Goal: Information Seeking & Learning: Learn about a topic

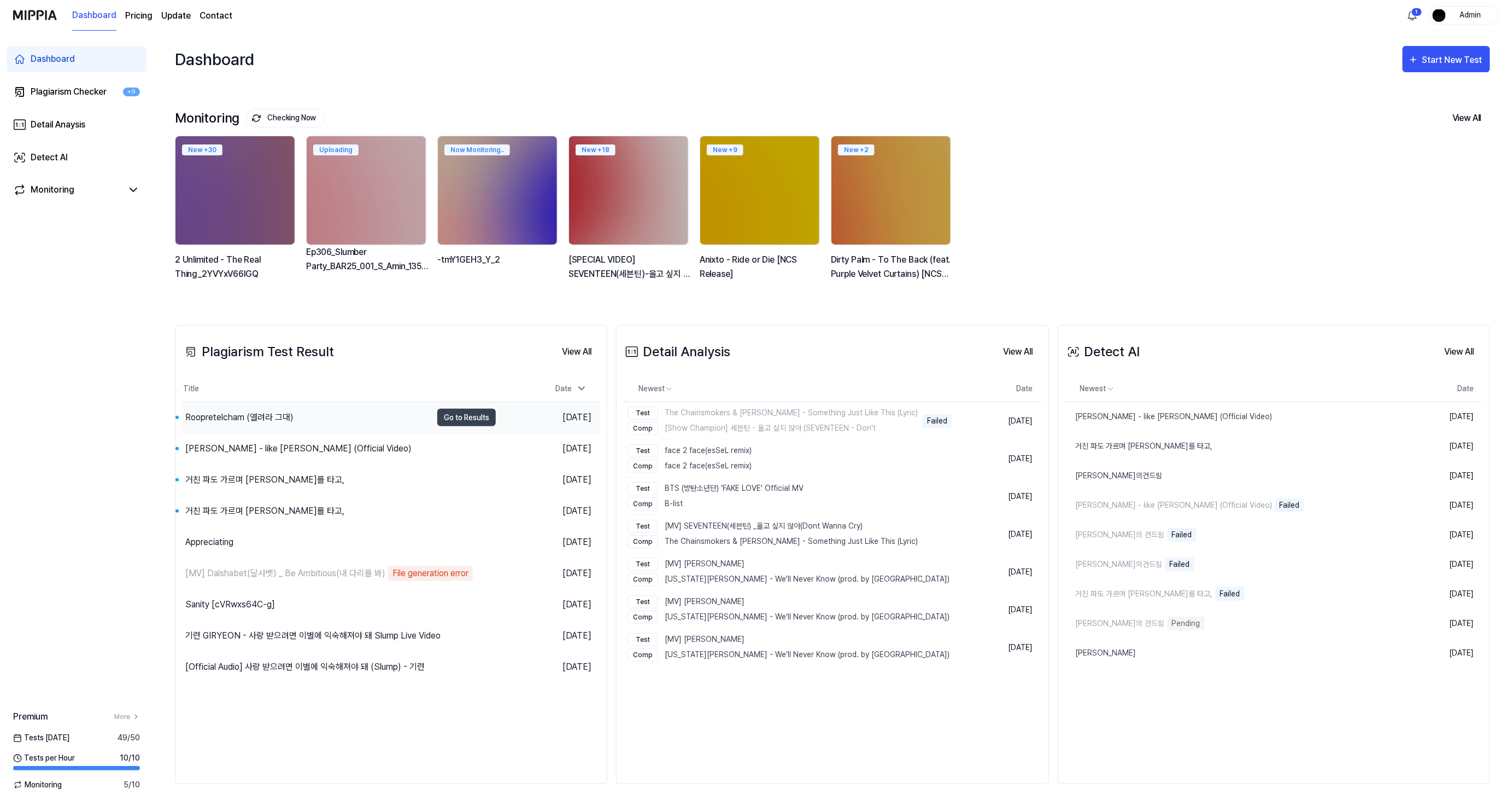
click at [232, 422] on div "Roopretelcham (열려라 그대)" at bounding box center [239, 418] width 108 height 13
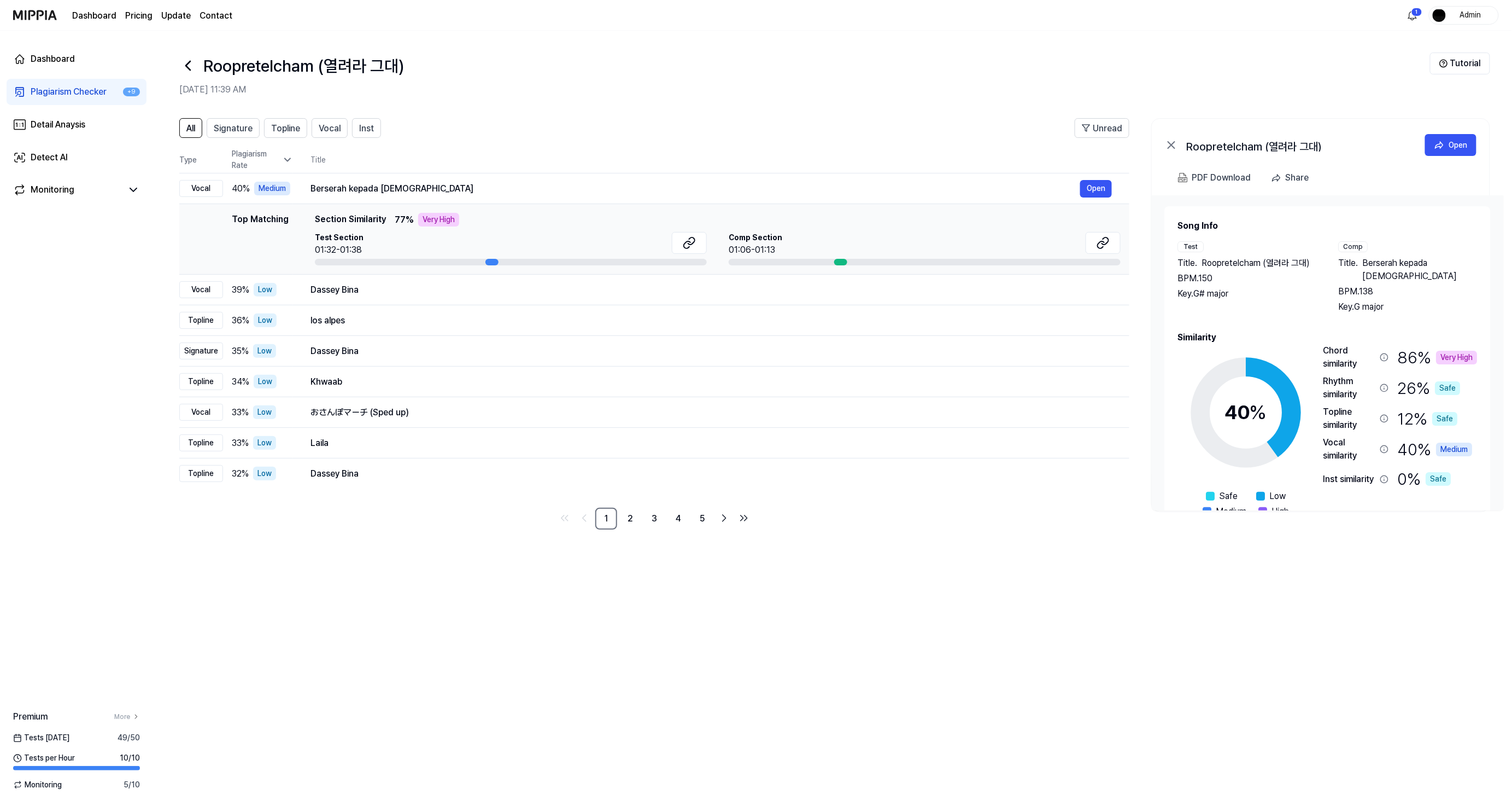
click at [910, 625] on div "All Signature Topline Vocal Inst Unread All Signature Topline Vocal Inst Type P…" at bounding box center [832, 456] width 1359 height 698
click at [245, 132] on span "Signature" at bounding box center [233, 129] width 39 height 13
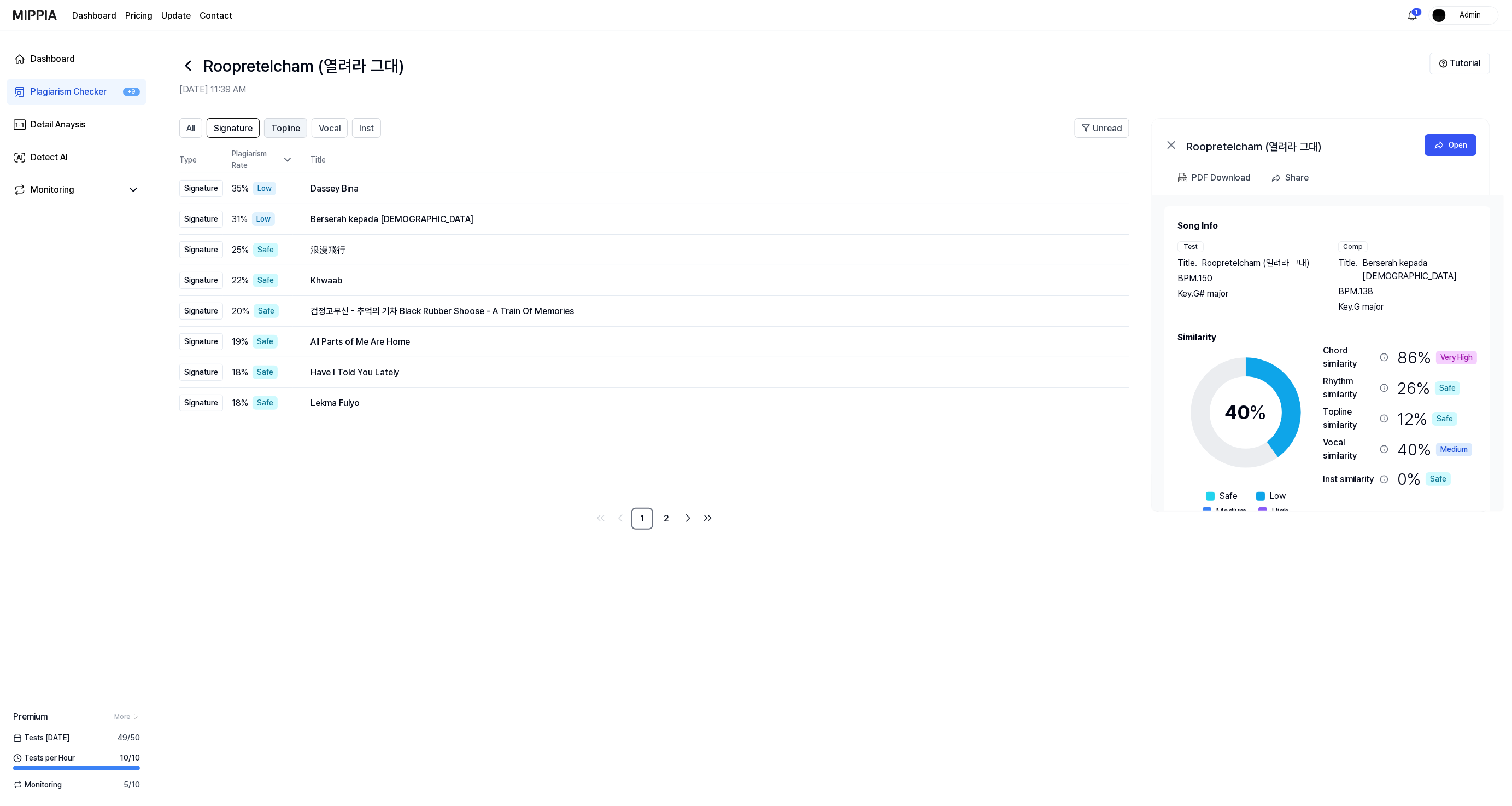
click at [277, 128] on span "Topline" at bounding box center [286, 129] width 29 height 13
click at [323, 132] on span "Vocal" at bounding box center [329, 129] width 22 height 13
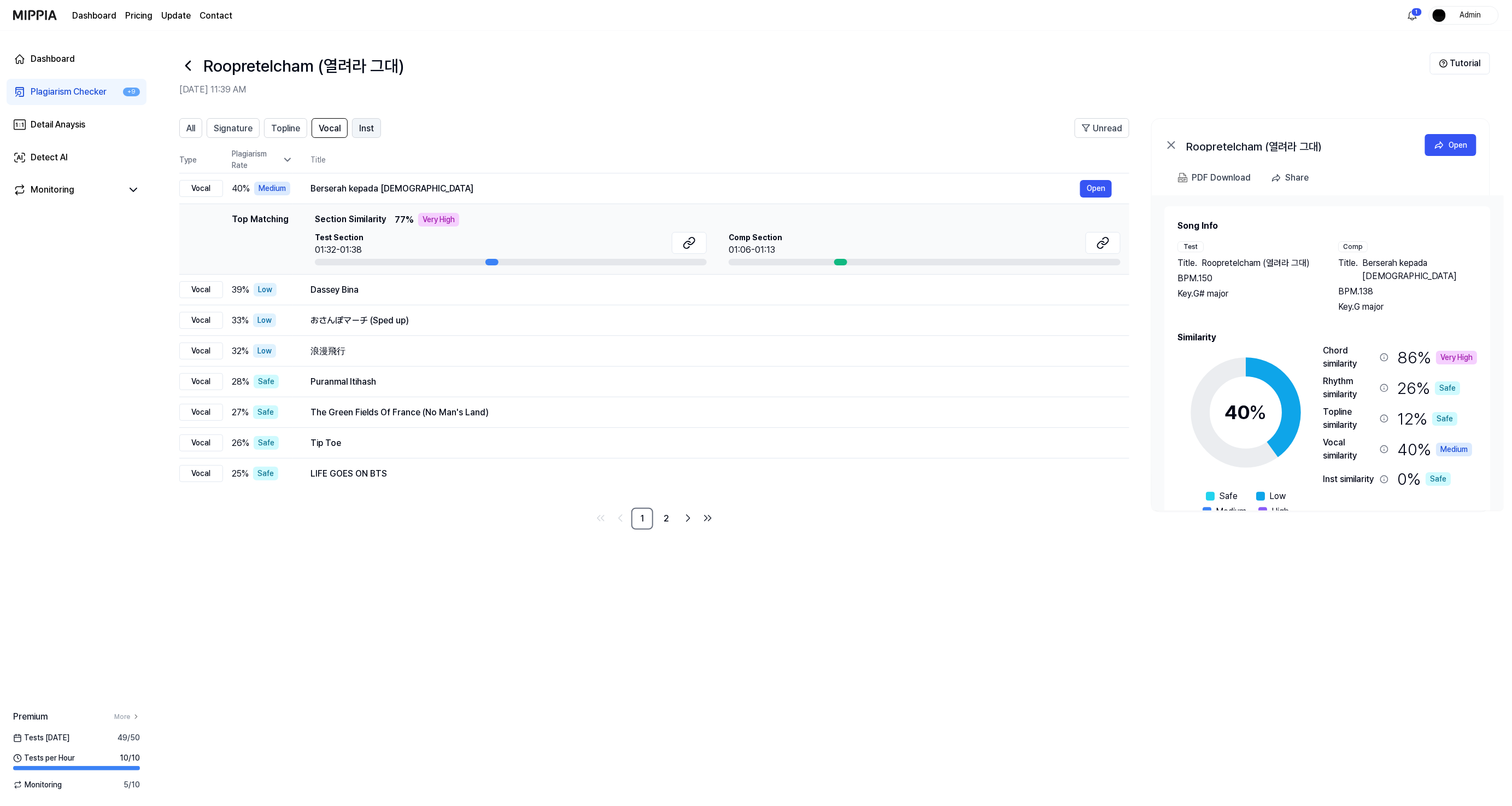
click at [357, 132] on button "Inst" at bounding box center [366, 128] width 29 height 20
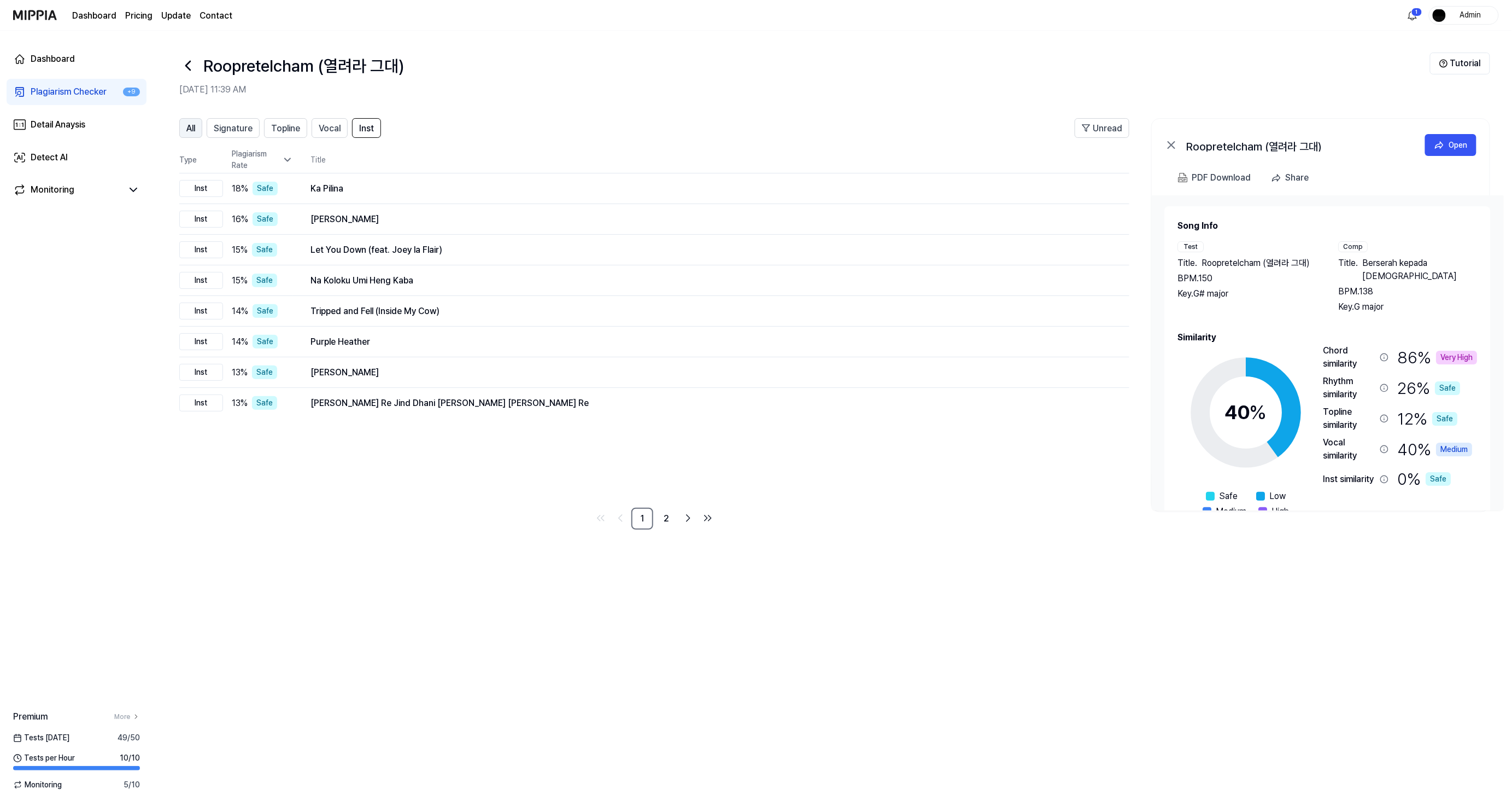
click at [182, 130] on button "All" at bounding box center [191, 128] width 23 height 20
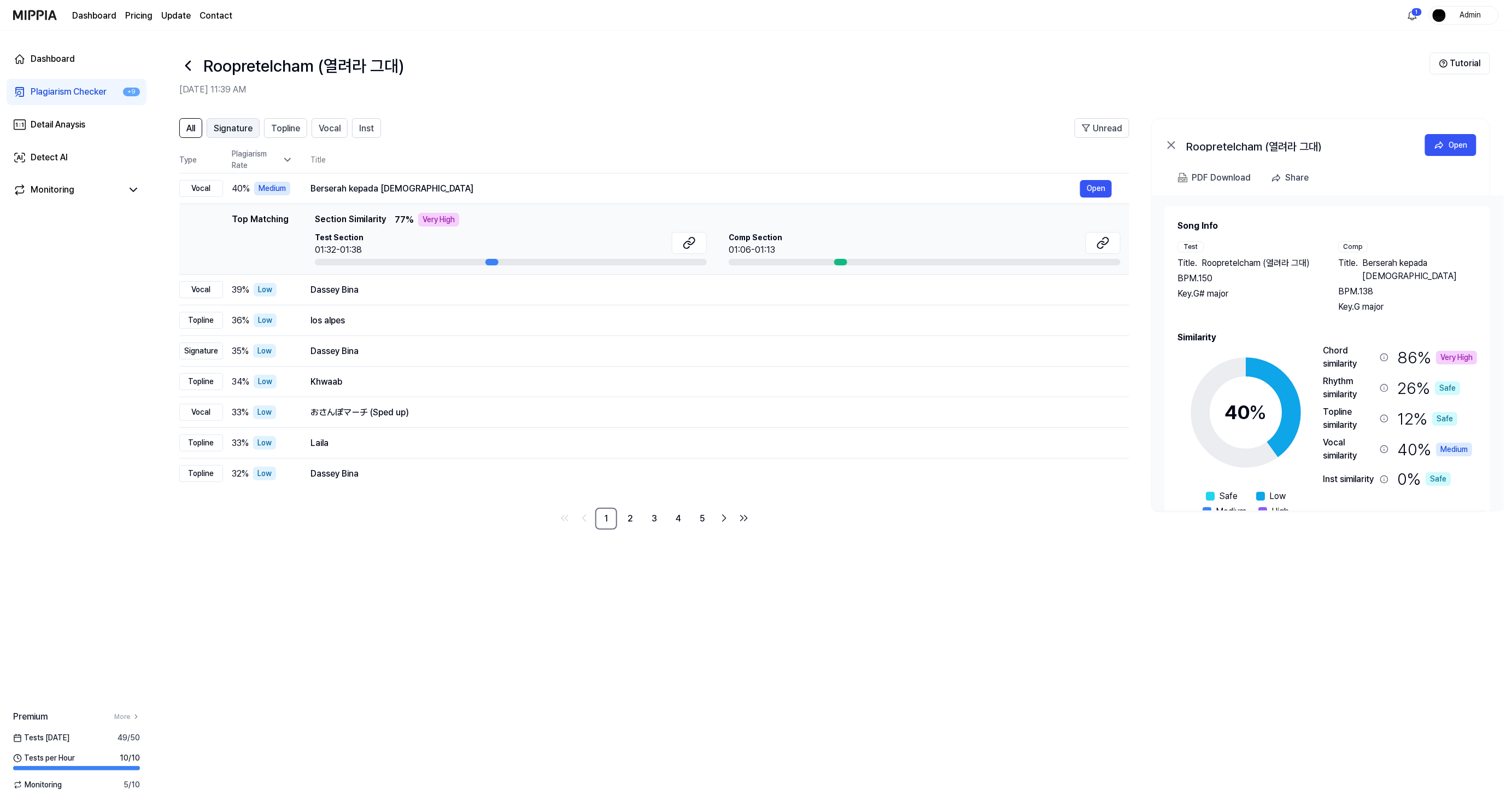
click at [229, 128] on span "Signature" at bounding box center [233, 129] width 39 height 13
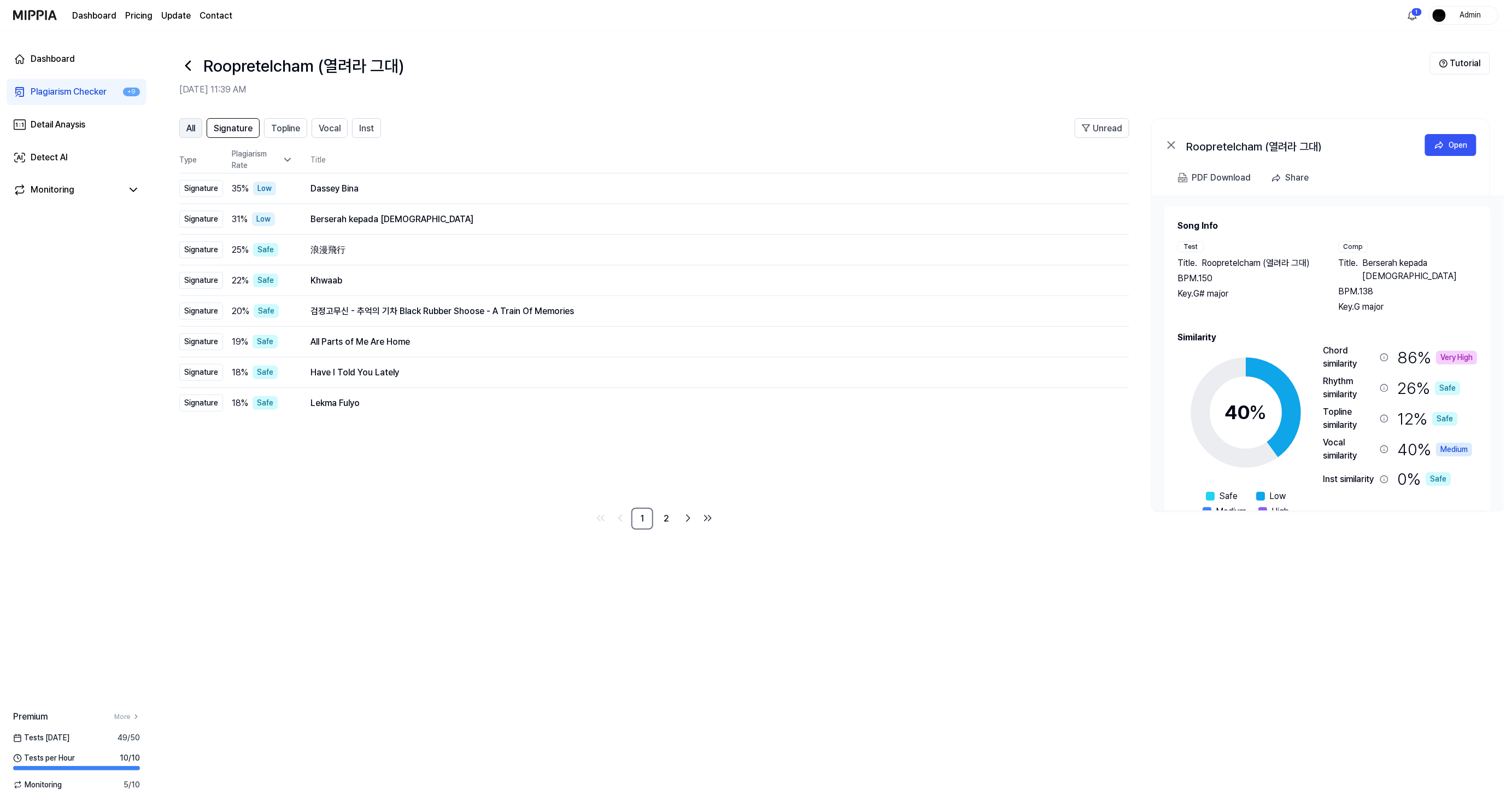
click at [184, 129] on button "All" at bounding box center [191, 128] width 23 height 20
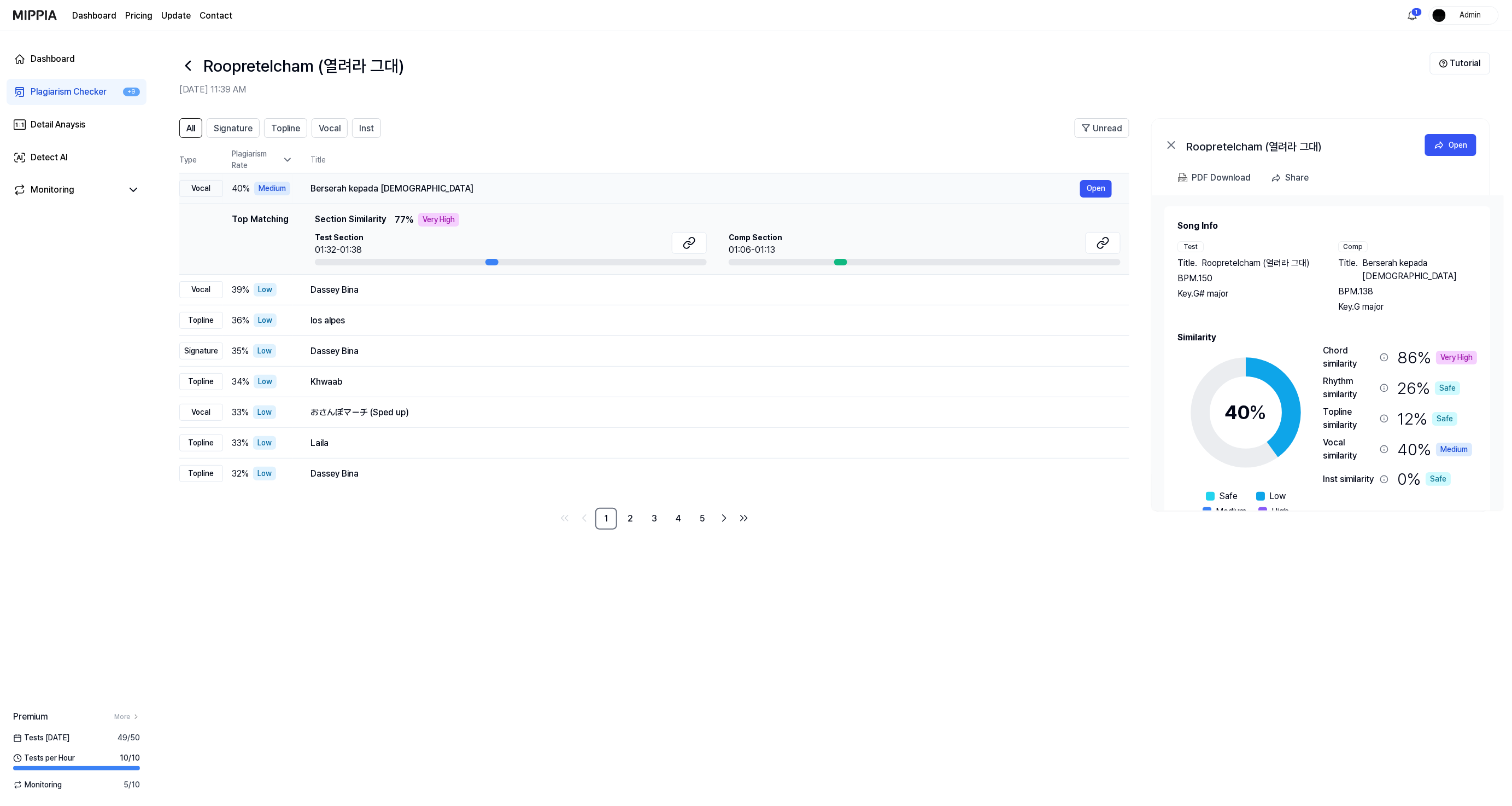
click at [395, 190] on div "Berserah kepada [DEMOGRAPHIC_DATA]" at bounding box center [695, 188] width 769 height 13
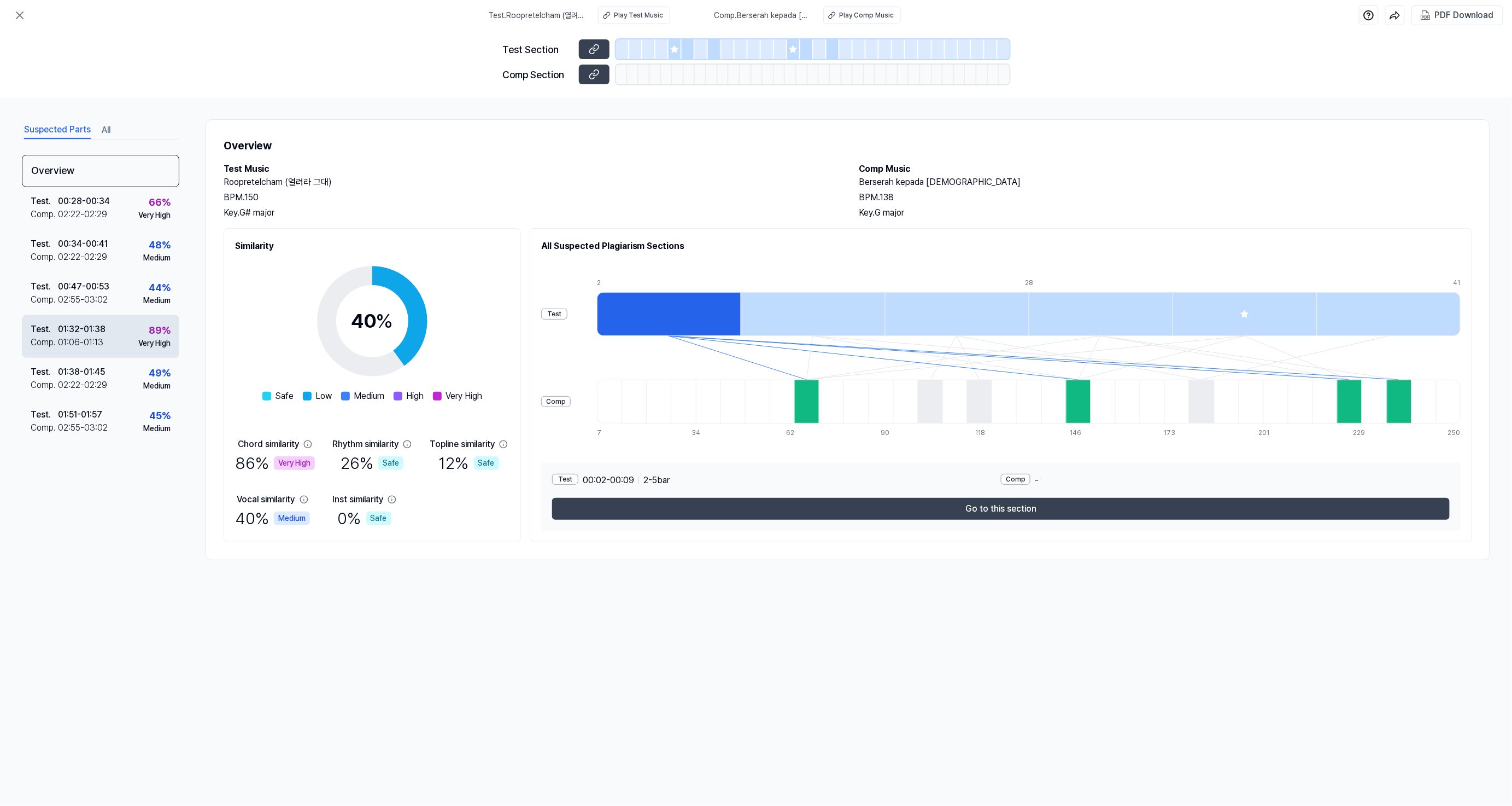
click at [145, 339] on div "Very High" at bounding box center [155, 343] width 32 height 11
